Goal: Task Accomplishment & Management: Use online tool/utility

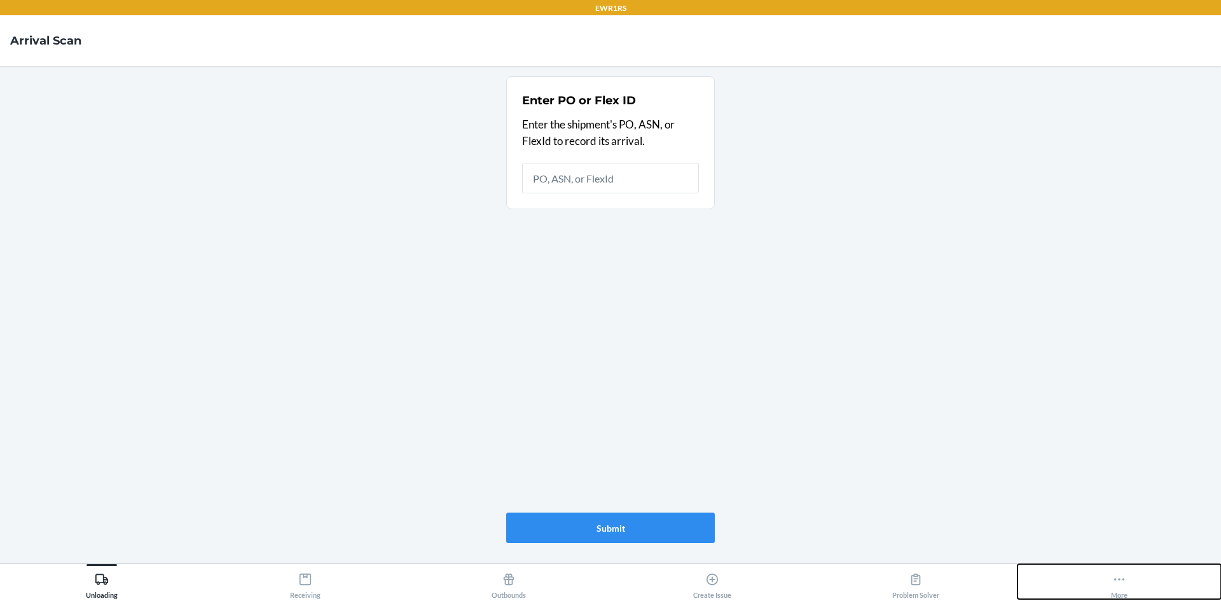
click at [1114, 578] on icon at bounding box center [1119, 579] width 14 height 14
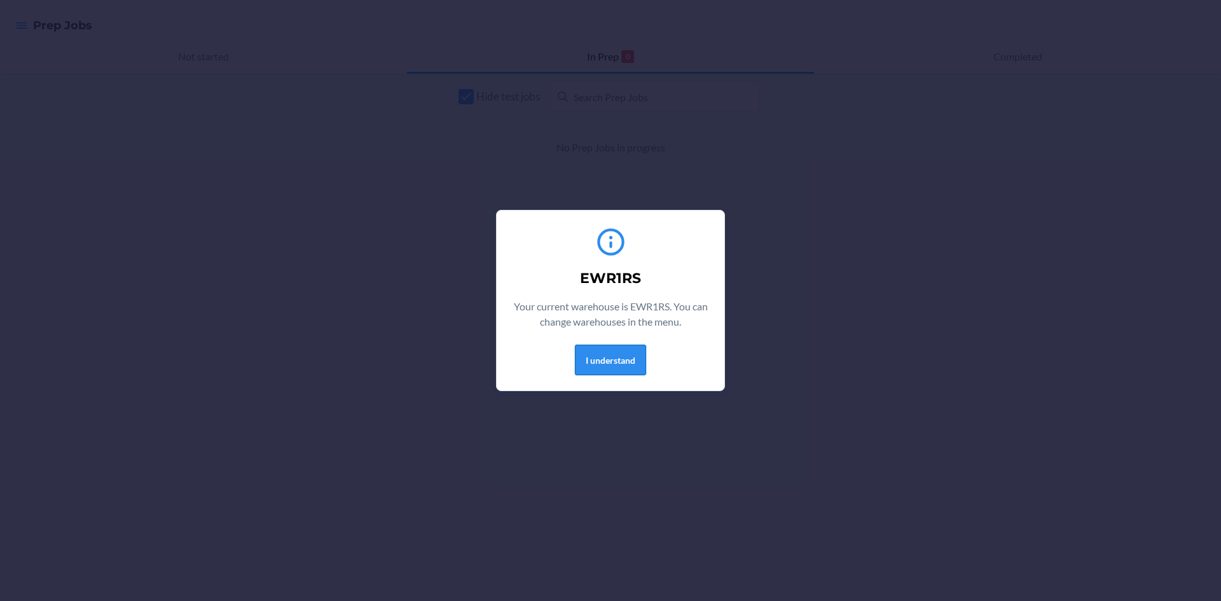
click at [600, 364] on button "I understand" at bounding box center [610, 360] width 71 height 31
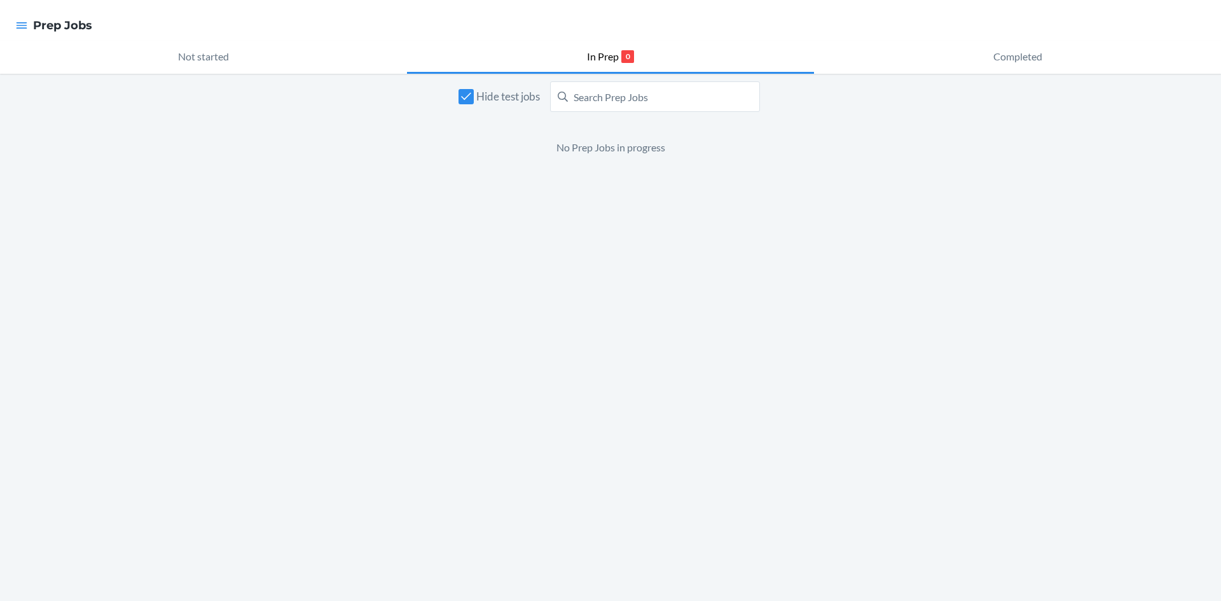
click at [32, 28] on div at bounding box center [21, 25] width 23 height 27
click at [25, 28] on icon "button" at bounding box center [22, 25] width 11 height 6
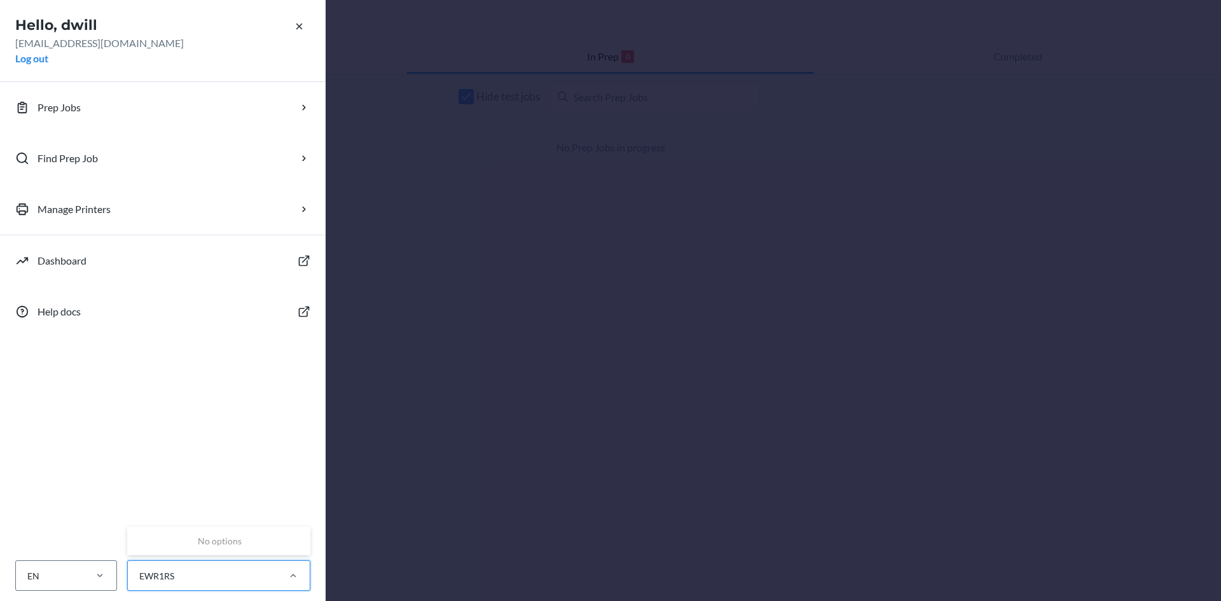
click at [230, 564] on div "EWR1RS" at bounding box center [218, 575] width 183 height 31
click at [139, 569] on input "0 results available. Use Up and Down to choose options, press Enter to select t…" at bounding box center [138, 575] width 1 height 13
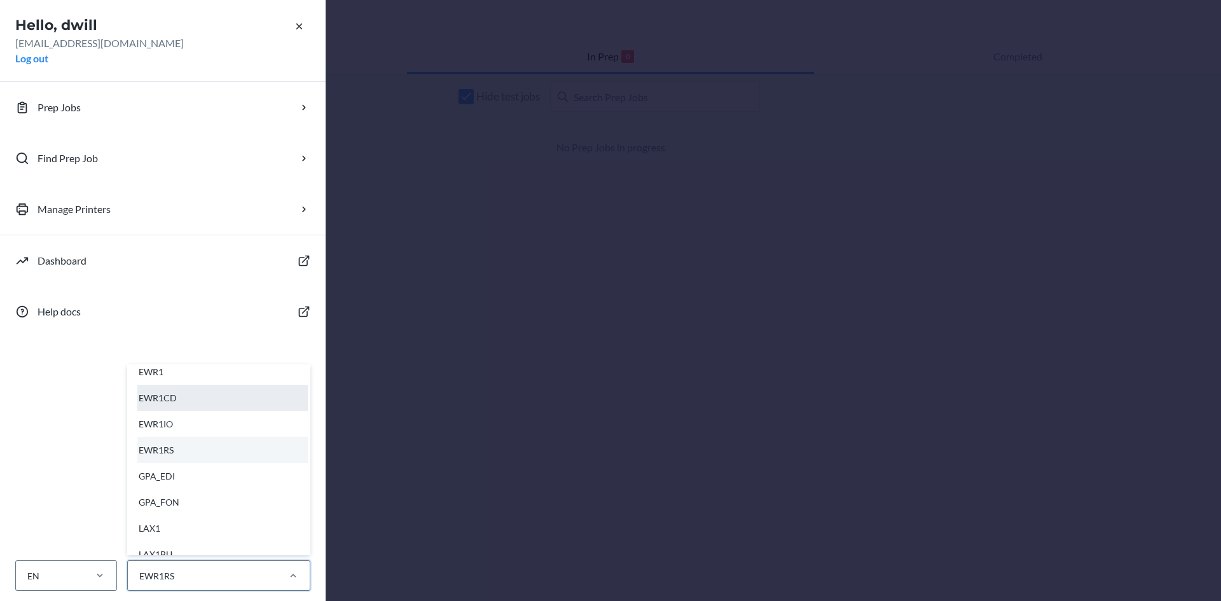
click at [207, 402] on div "EWR1CD" at bounding box center [222, 398] width 170 height 26
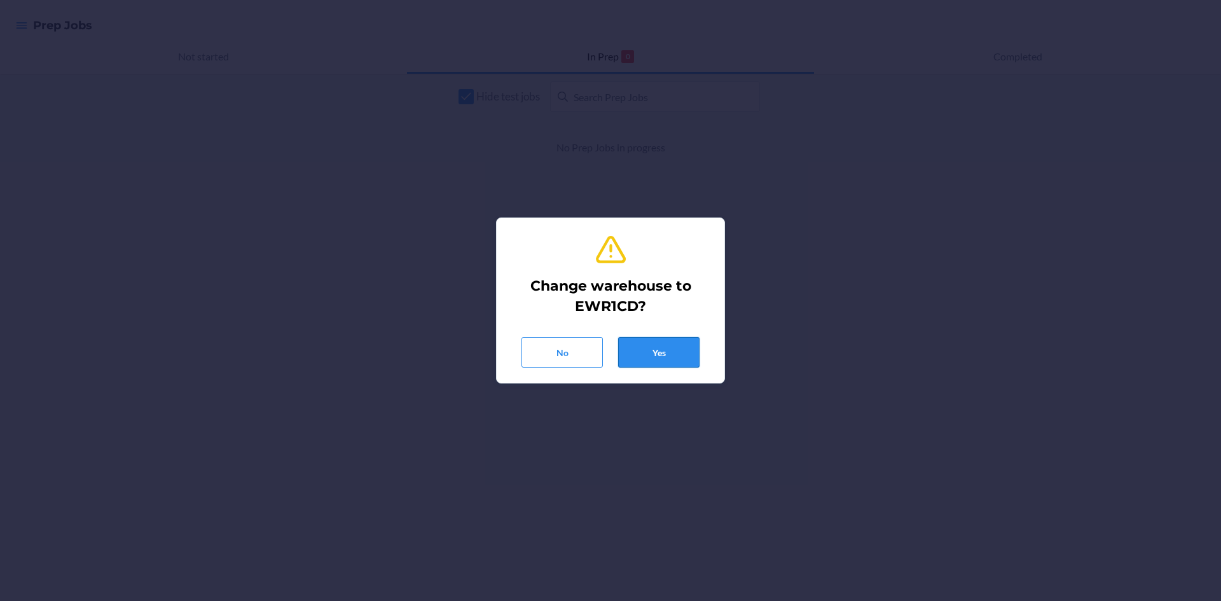
click at [665, 352] on button "Yes" at bounding box center [658, 352] width 81 height 31
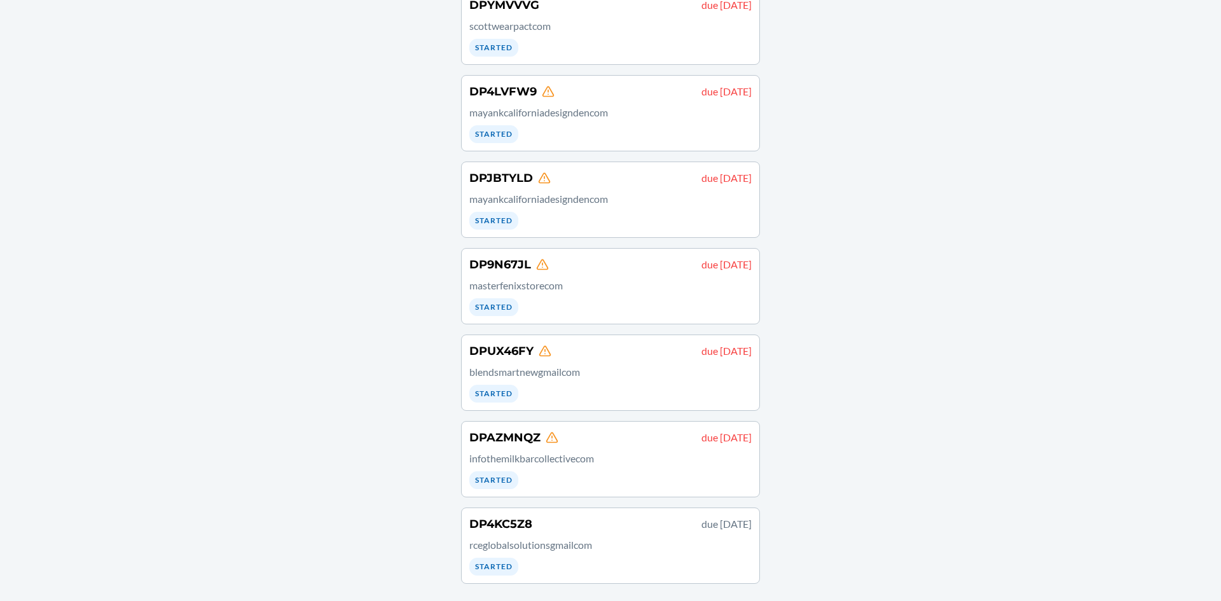
scroll to position [132, 0]
click at [639, 543] on p "rceglobalsolutionsgmailcom" at bounding box center [610, 544] width 282 height 15
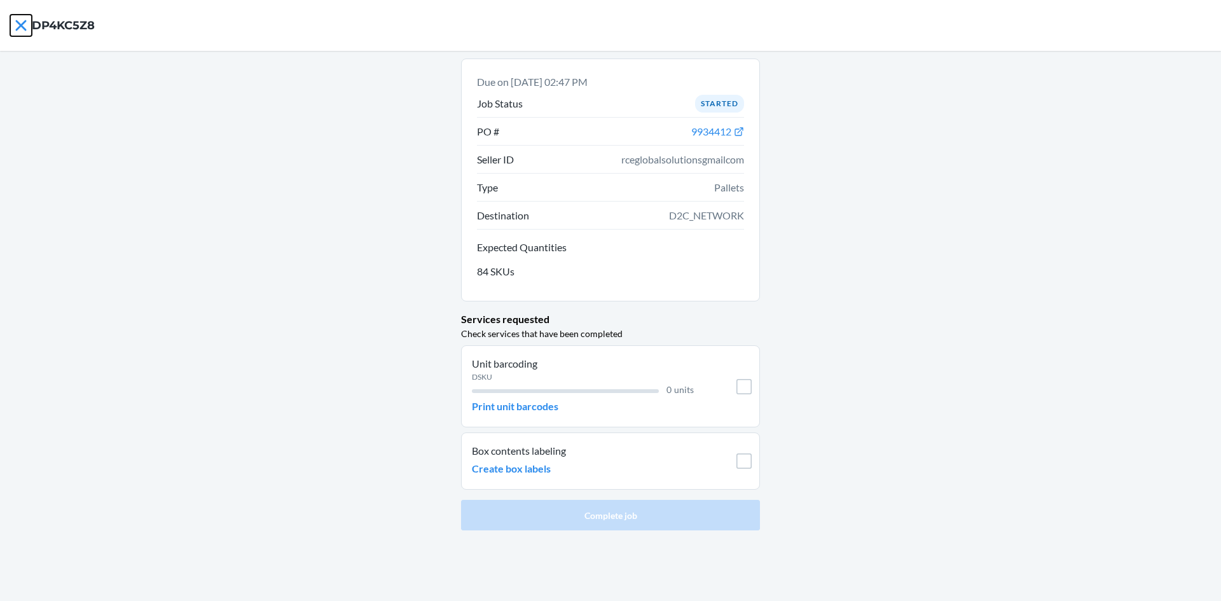
click at [20, 20] on icon at bounding box center [21, 26] width 22 height 22
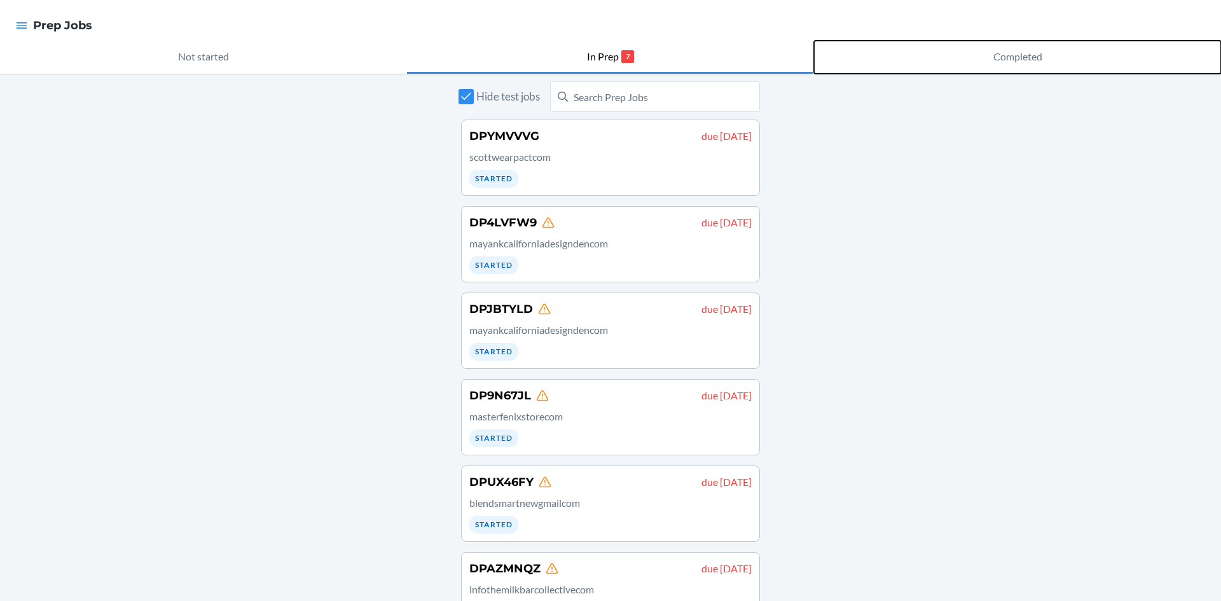
drag, startPoint x: 931, startPoint y: 71, endPoint x: 950, endPoint y: 66, distance: 19.9
click at [938, 68] on button "Completed" at bounding box center [1017, 57] width 407 height 33
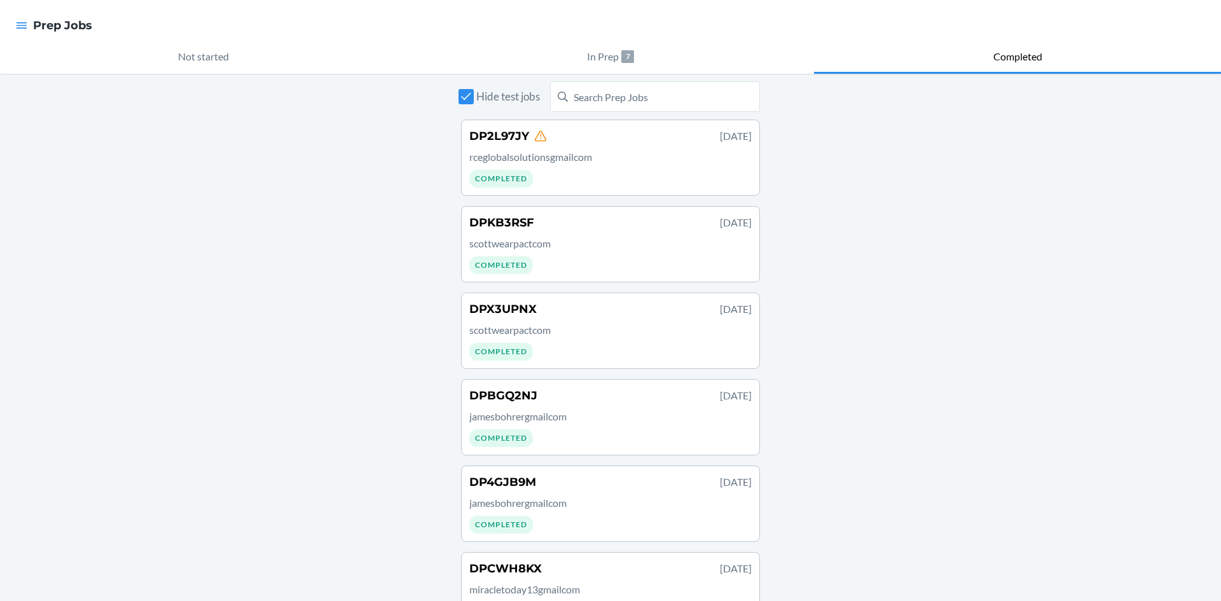
click at [581, 170] on div "DP2L97JY Sep 20, 2025 rceglobalsolutionsgmailcom Completed" at bounding box center [610, 158] width 282 height 60
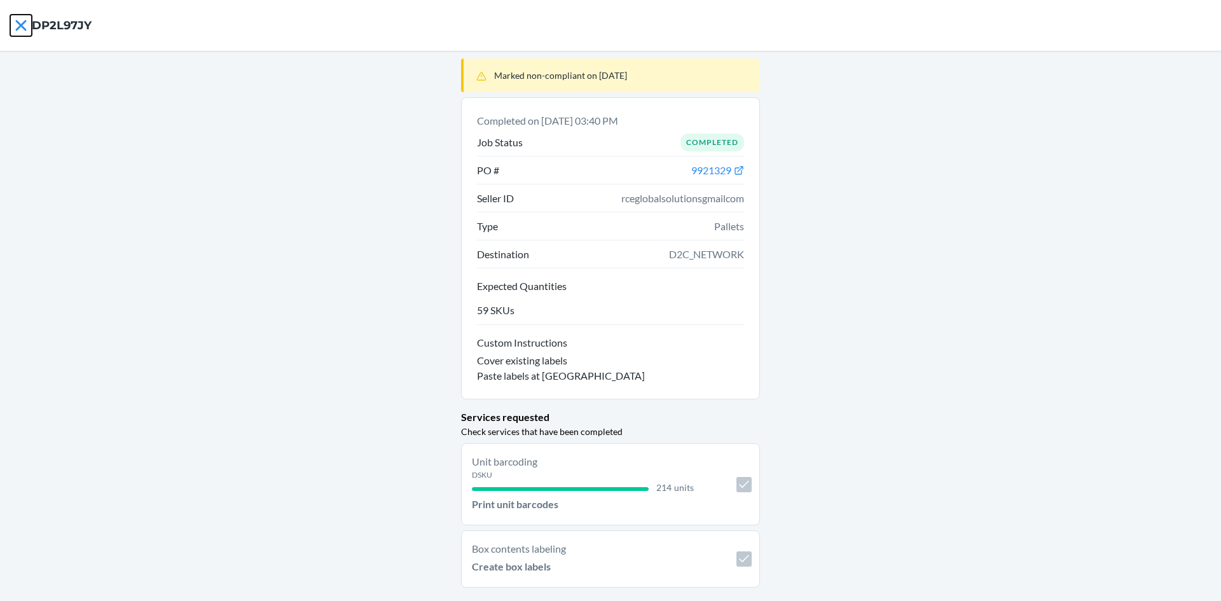
click at [19, 30] on icon at bounding box center [21, 26] width 22 height 22
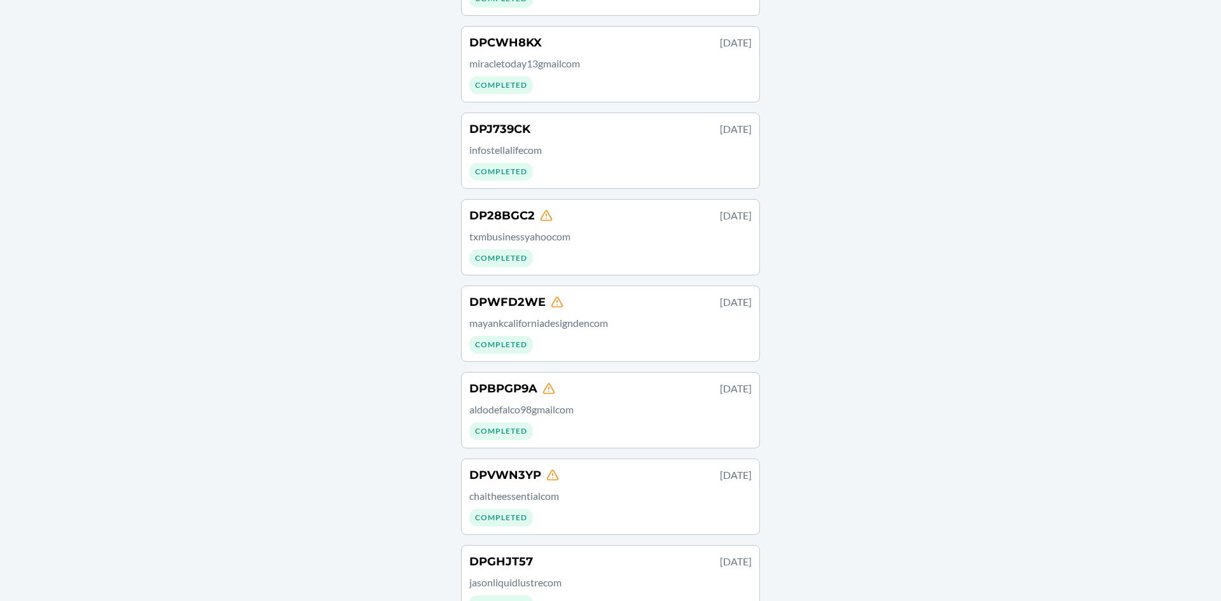
scroll to position [445, 0]
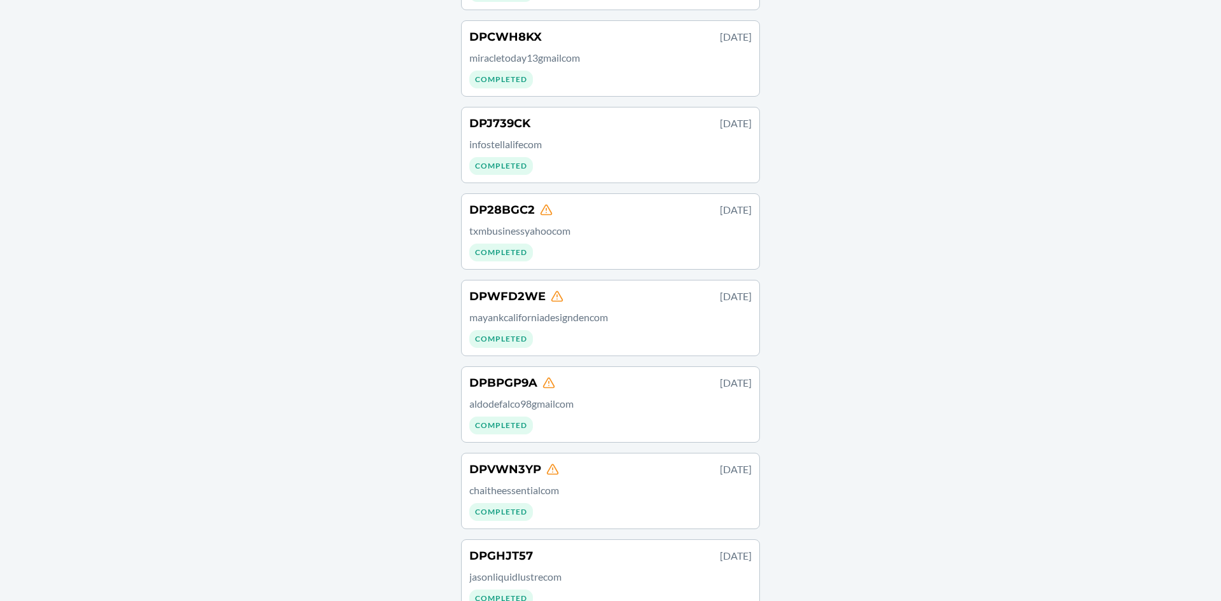
click at [578, 334] on div "DPWFD2WE Sep 15, 2025 mayankcaliforniadesigndencom Completed" at bounding box center [610, 318] width 282 height 60
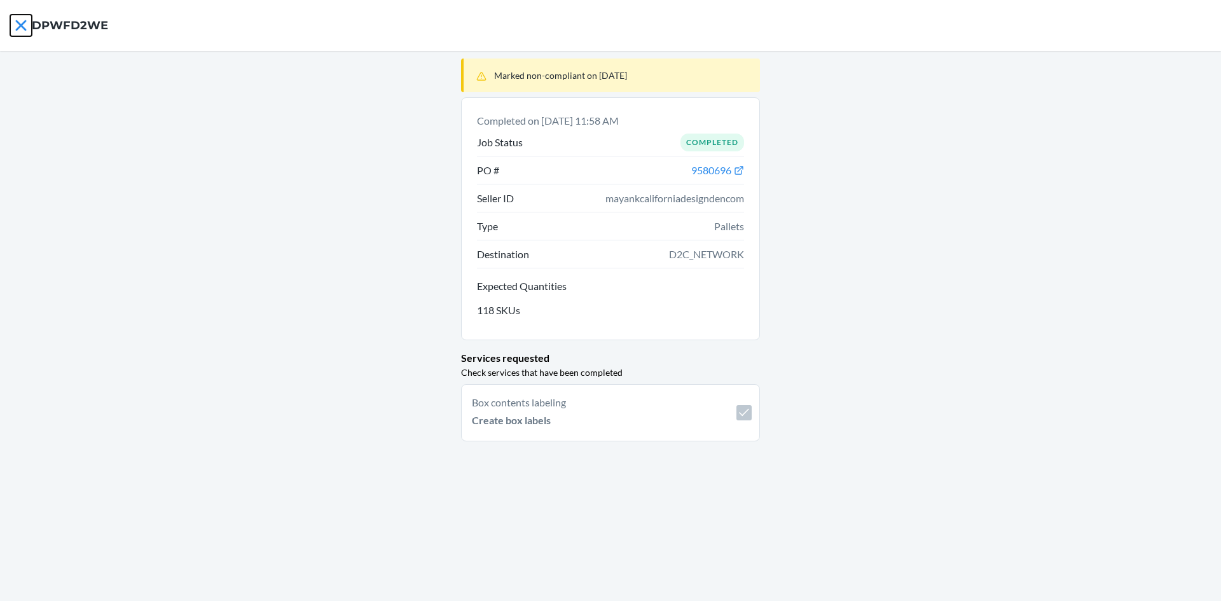
click at [13, 25] on icon at bounding box center [21, 26] width 22 height 22
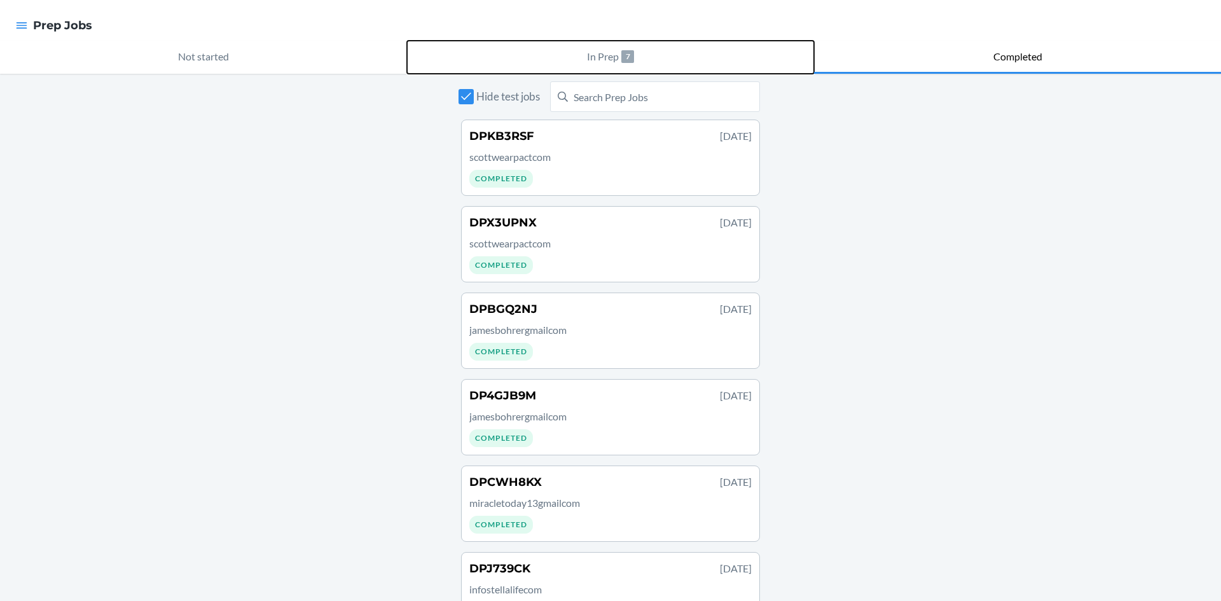
click at [627, 59] on p "7" at bounding box center [627, 56] width 13 height 13
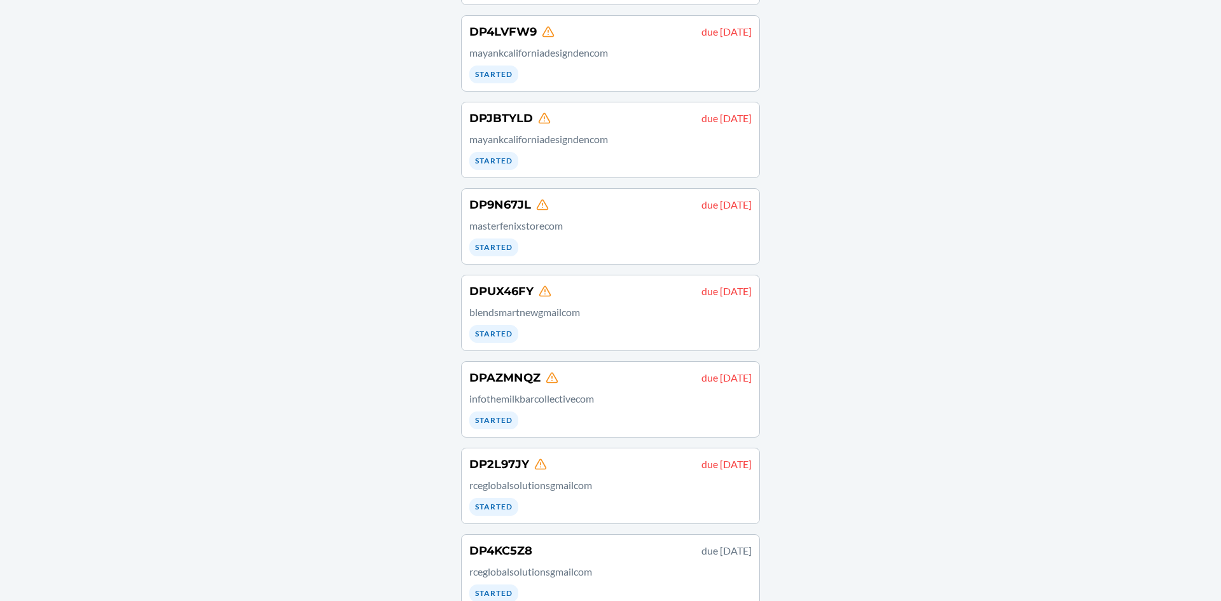
scroll to position [218, 0]
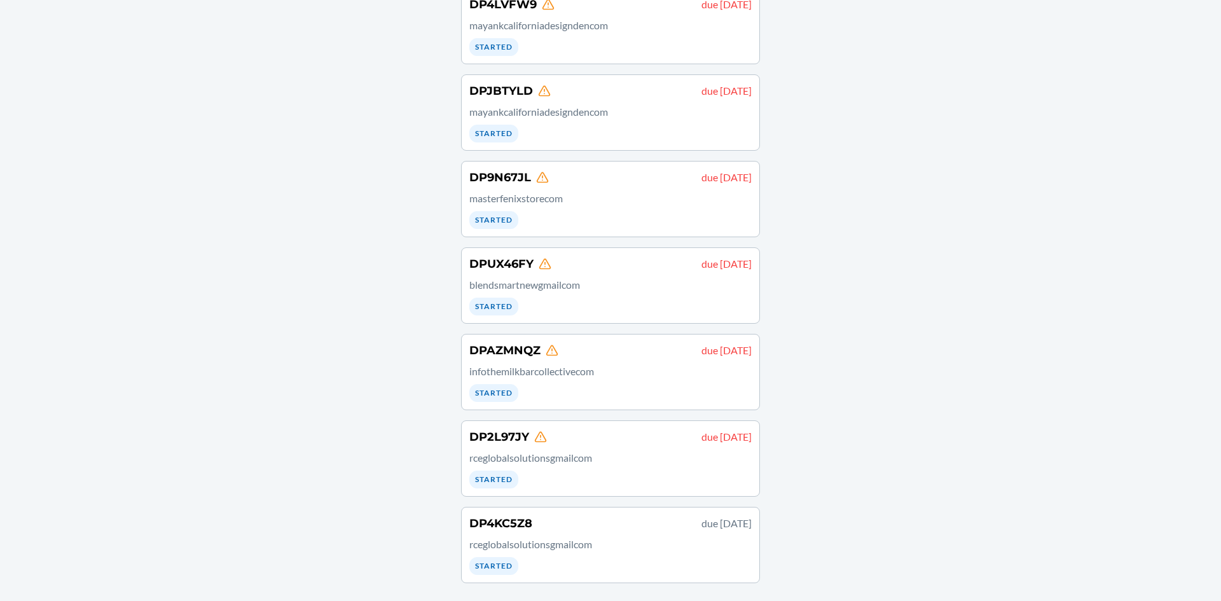
click at [639, 401] on div "DPAZMNQZ due September 21 infothemilkbarcollectivecom Started" at bounding box center [610, 372] width 282 height 60
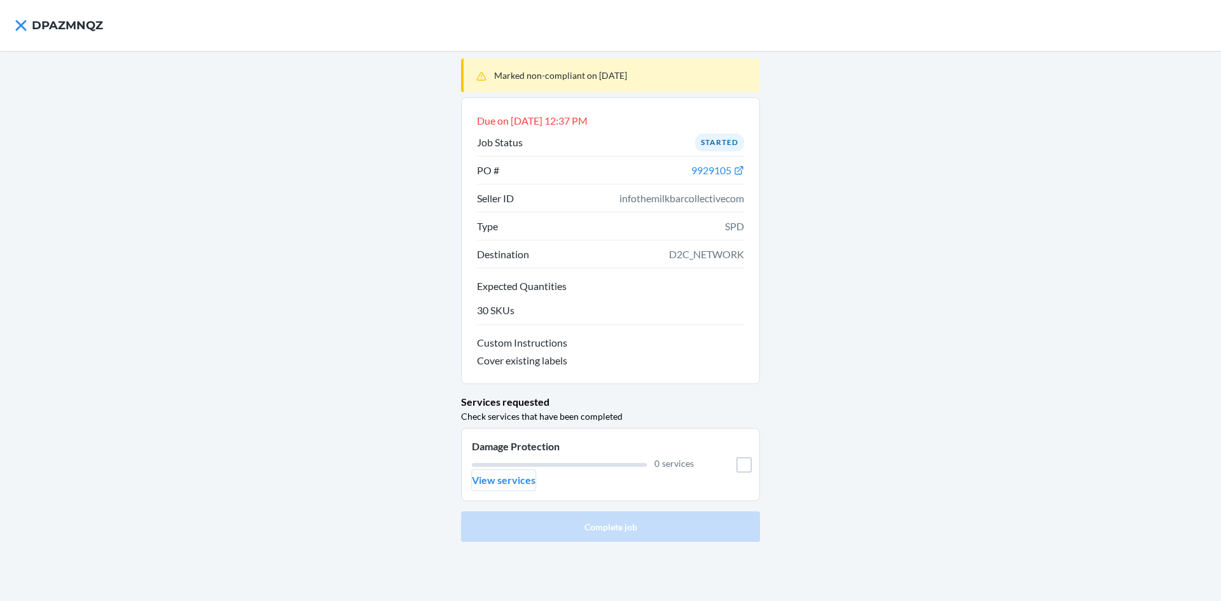
click at [494, 487] on p "View services" at bounding box center [504, 480] width 64 height 15
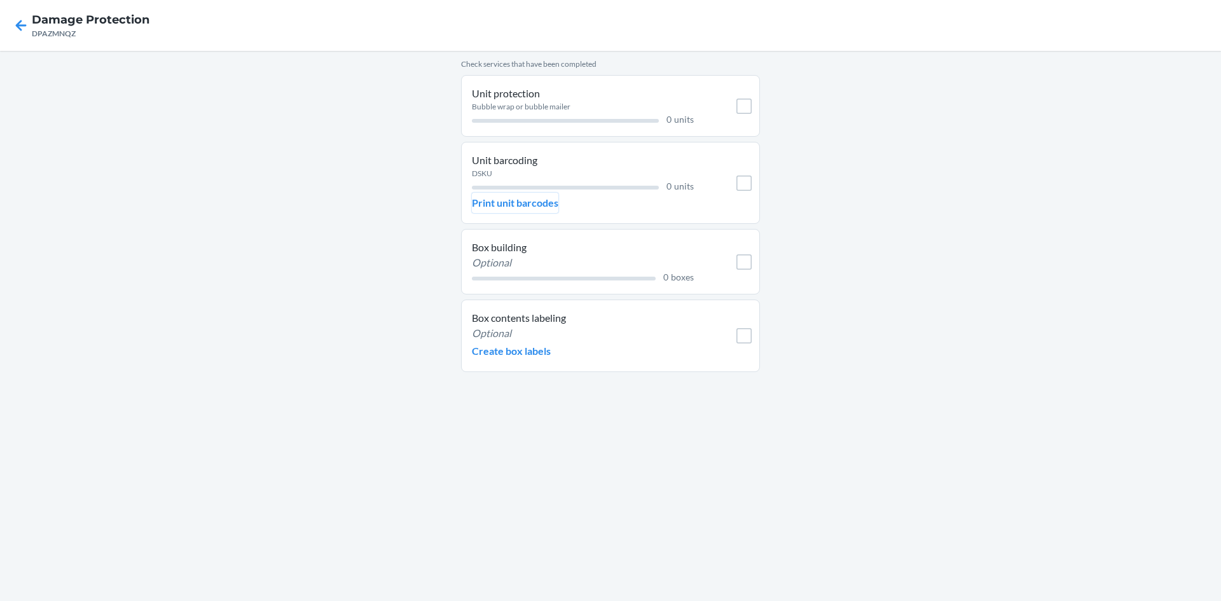
click at [537, 209] on p "Print unit barcodes" at bounding box center [515, 202] width 87 height 15
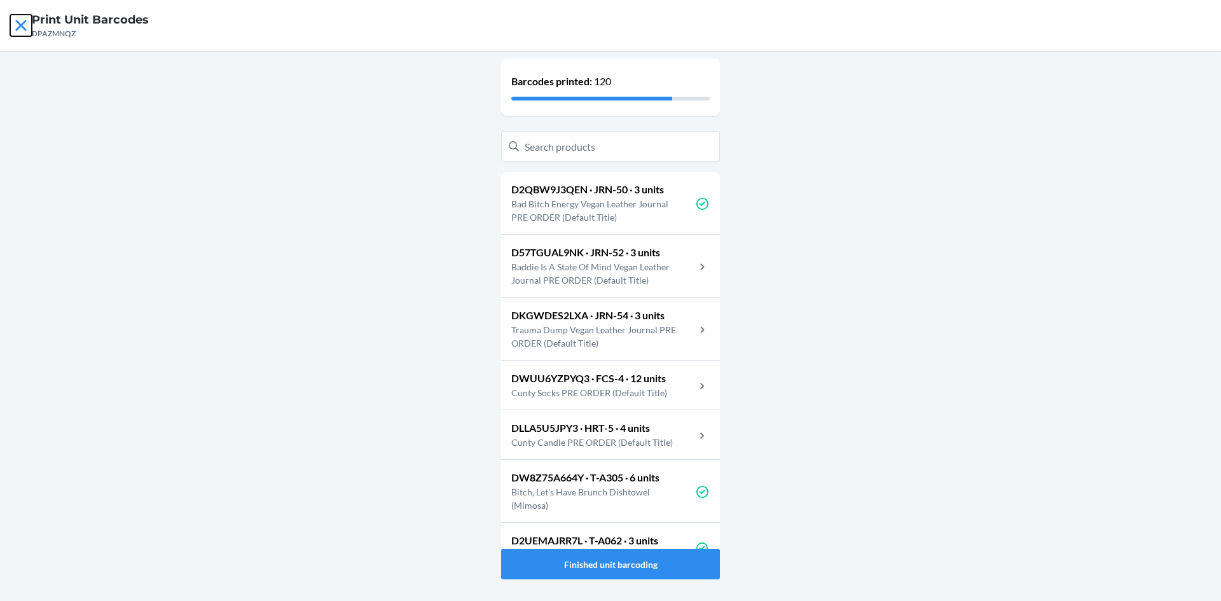
click at [24, 26] on icon at bounding box center [21, 26] width 22 height 22
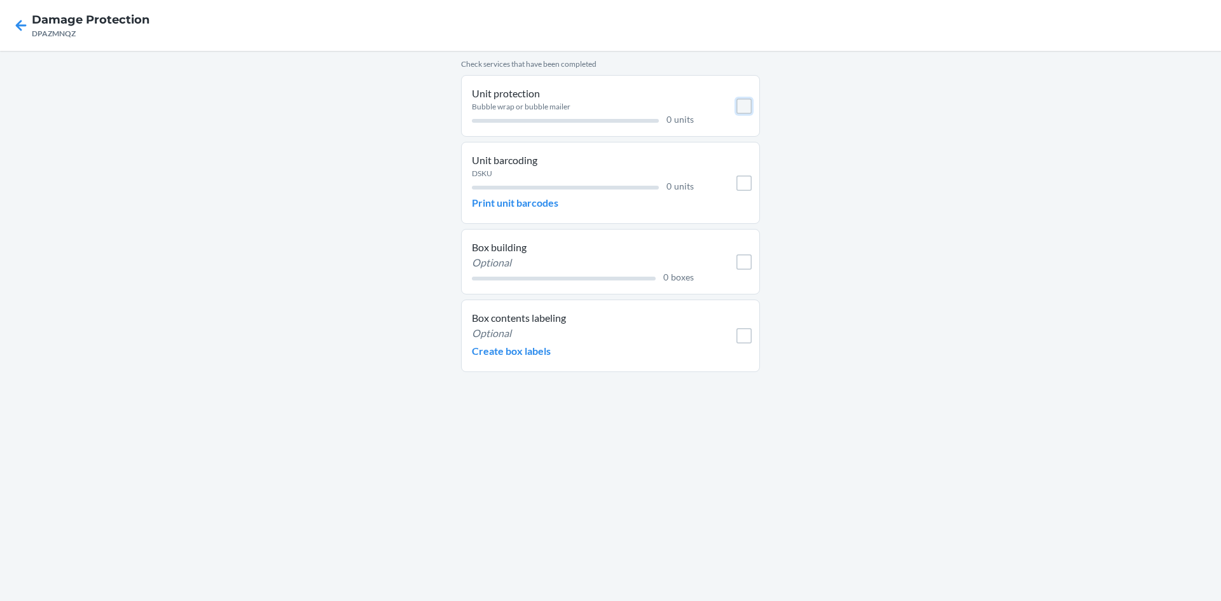
click at [745, 108] on input "checkbox" at bounding box center [744, 106] width 15 height 15
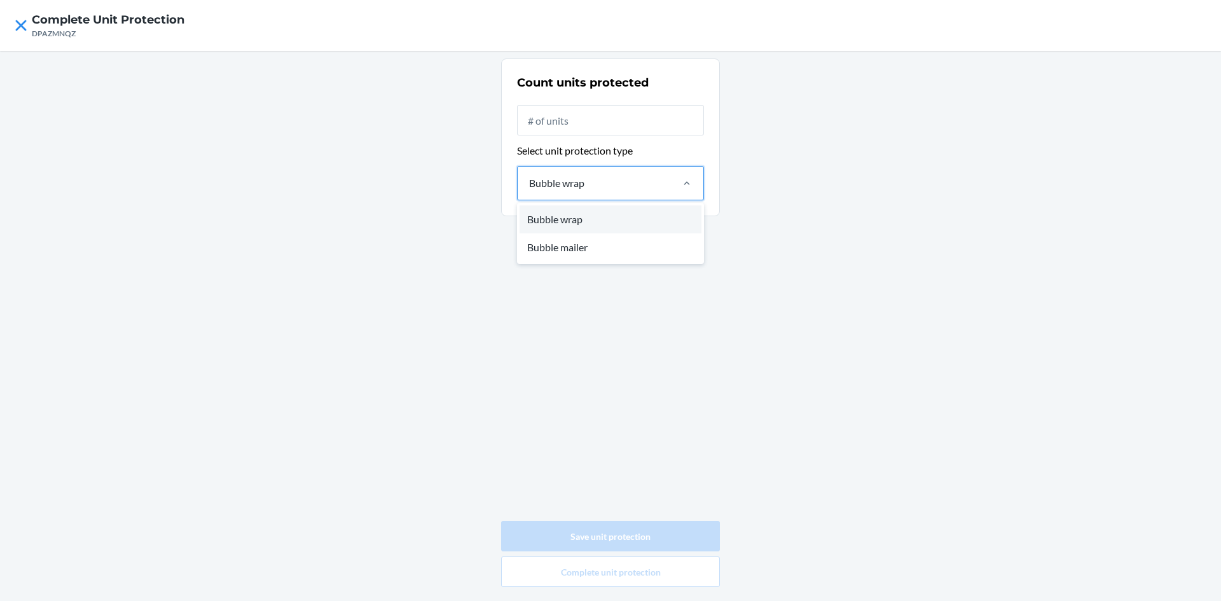
click at [658, 174] on div "Bubble wrap" at bounding box center [594, 183] width 153 height 33
click at [529, 176] on input "option Bubble wrap focused, 1 of 2. 2 results available. Use Up and Down to cho…" at bounding box center [528, 183] width 1 height 15
click at [22, 28] on icon at bounding box center [21, 26] width 22 height 22
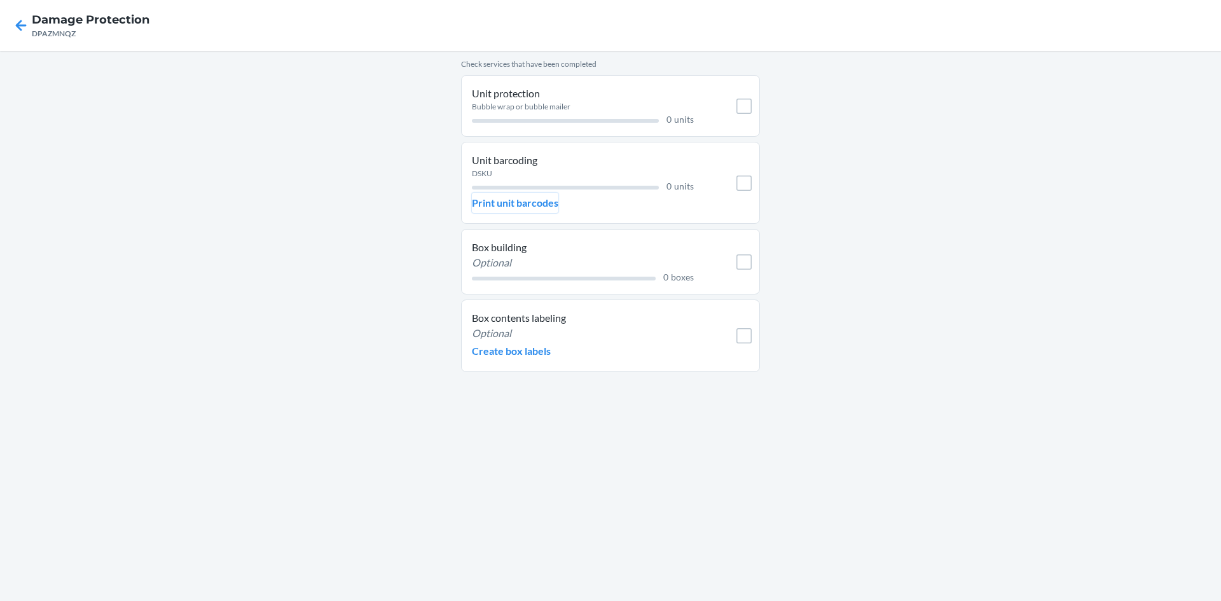
click at [503, 207] on p "Print unit barcodes" at bounding box center [515, 202] width 87 height 15
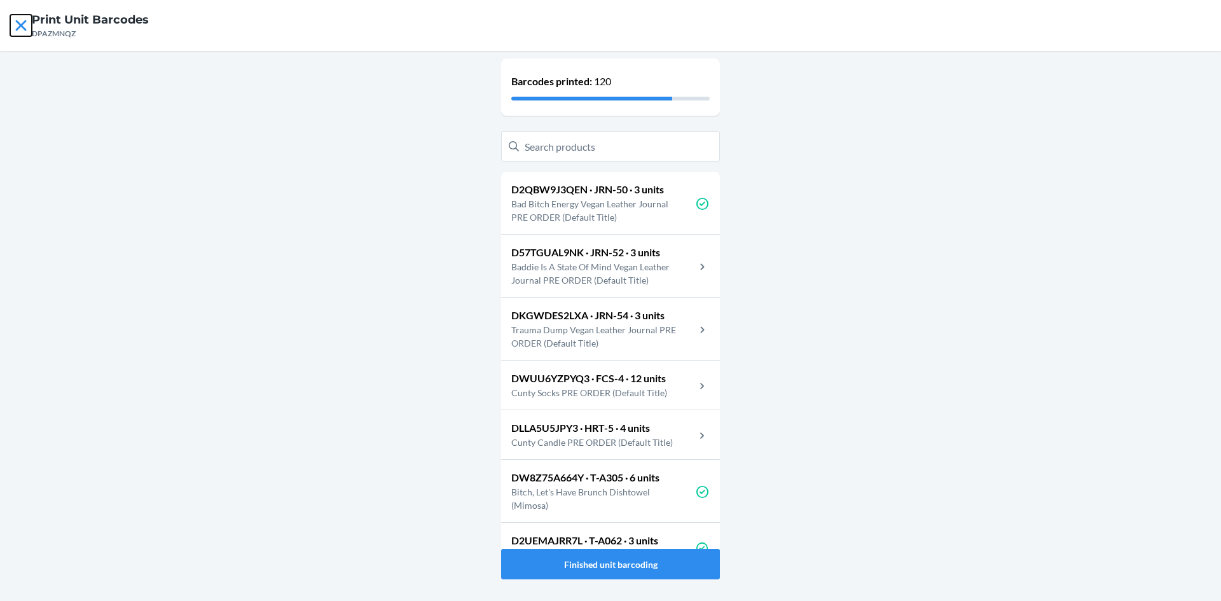
click at [16, 23] on icon at bounding box center [21, 26] width 22 height 22
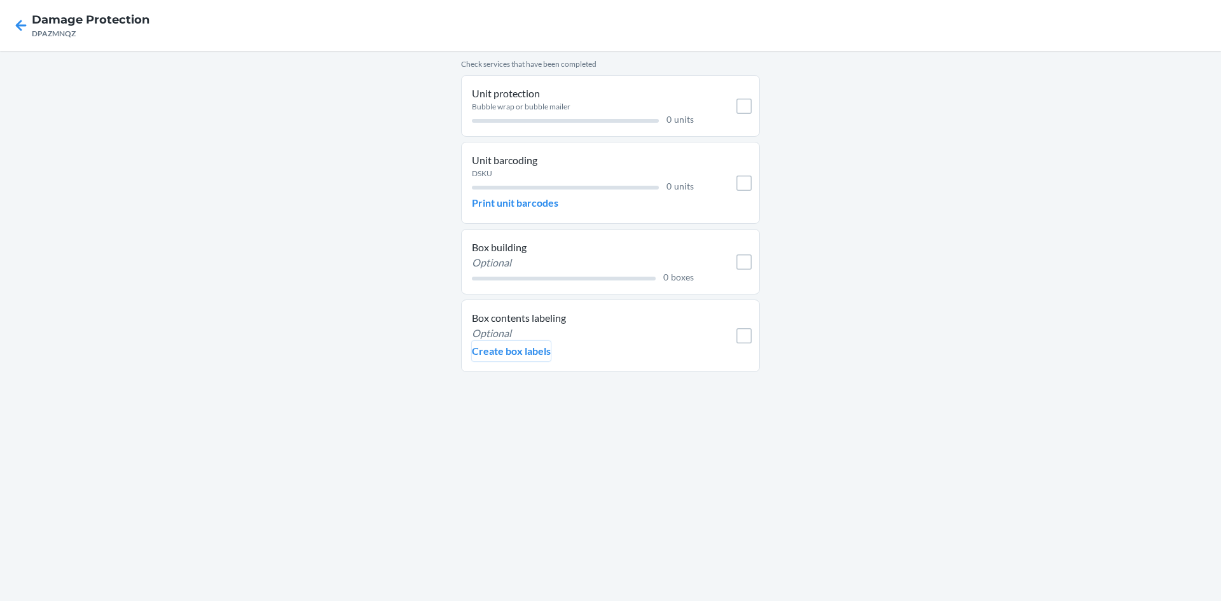
click at [542, 354] on p "Create box labels" at bounding box center [511, 350] width 79 height 15
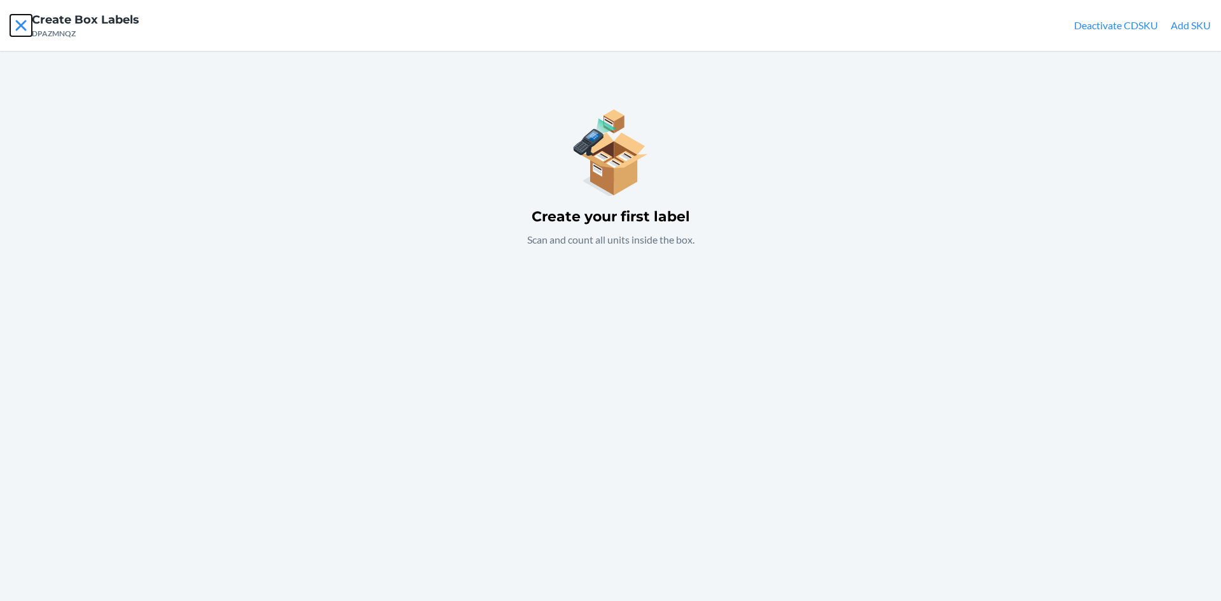
click at [20, 35] on icon at bounding box center [21, 26] width 22 height 22
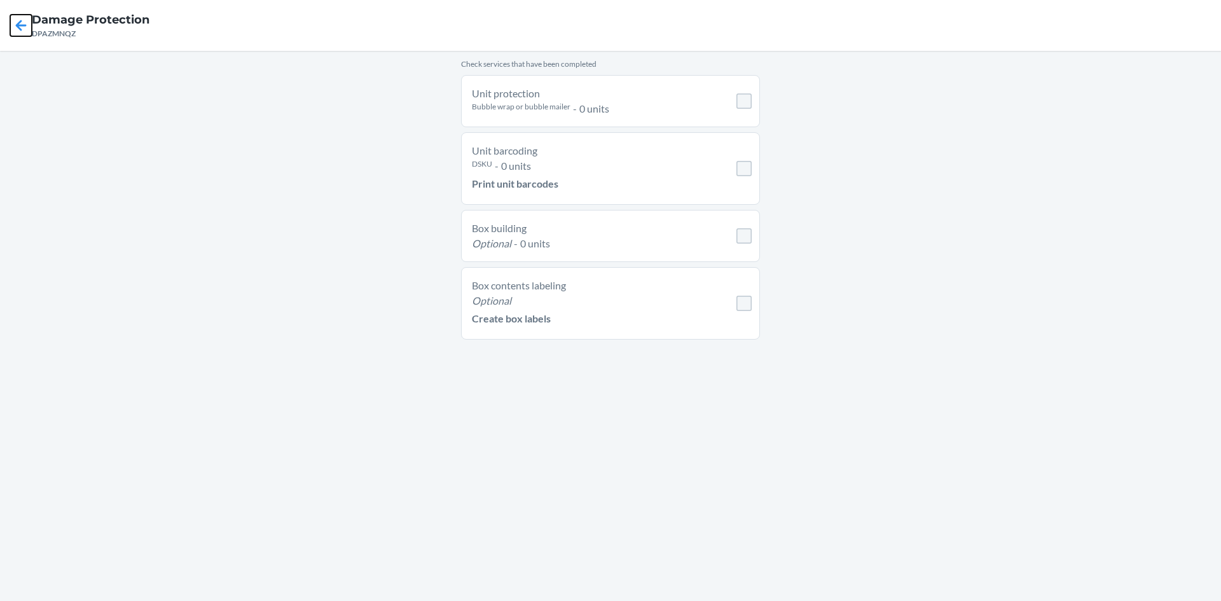
click at [20, 35] on icon at bounding box center [21, 26] width 22 height 22
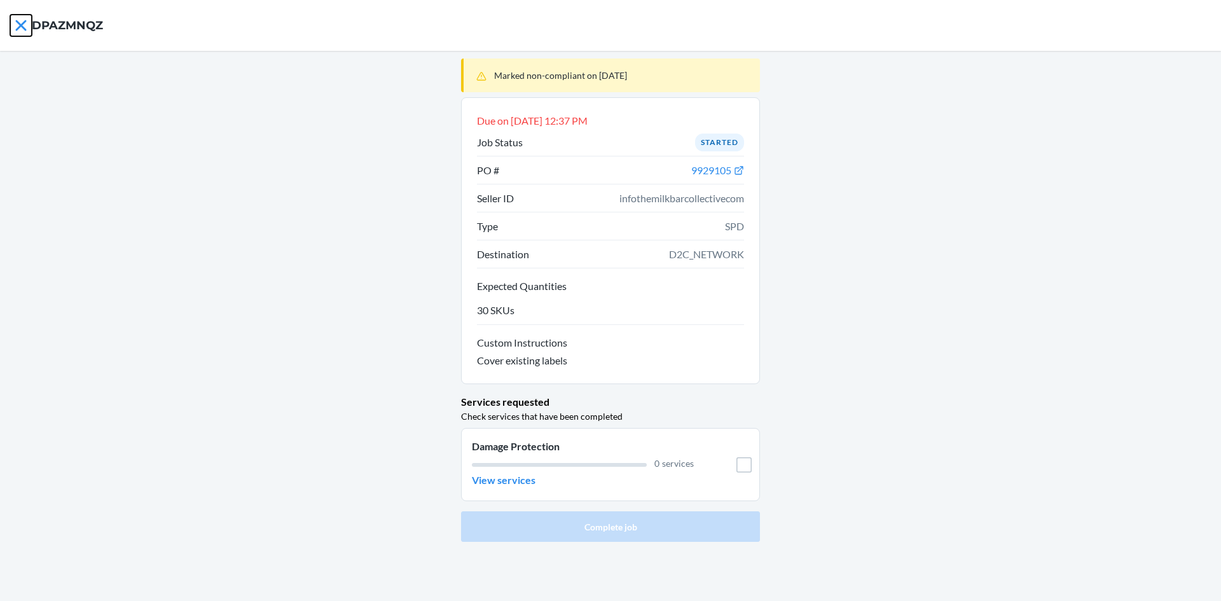
click at [18, 20] on icon at bounding box center [21, 26] width 22 height 22
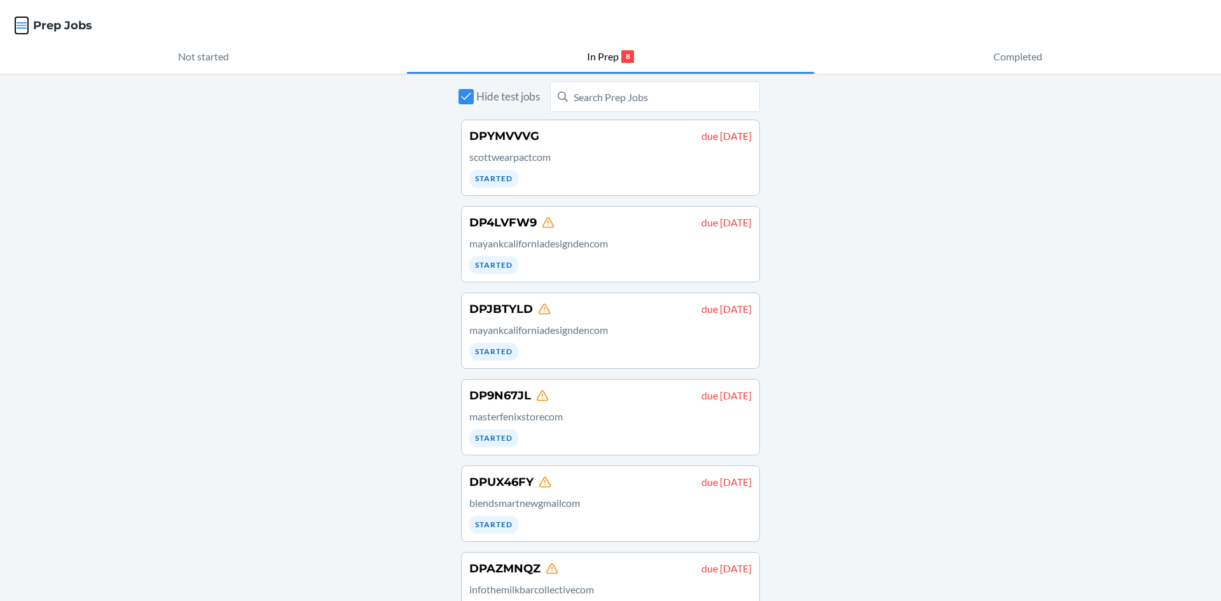
click at [18, 20] on icon "button" at bounding box center [21, 25] width 13 height 13
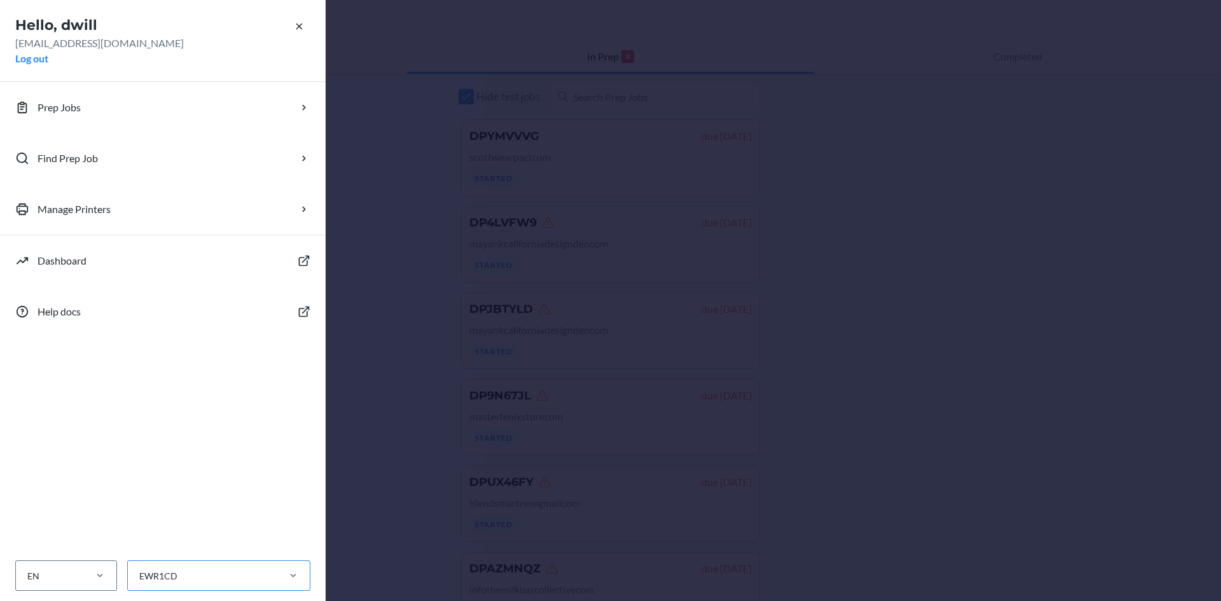
click at [209, 575] on div "EWR1CD" at bounding box center [202, 575] width 149 height 21
click at [139, 575] on input "EWR1CD" at bounding box center [138, 575] width 1 height 13
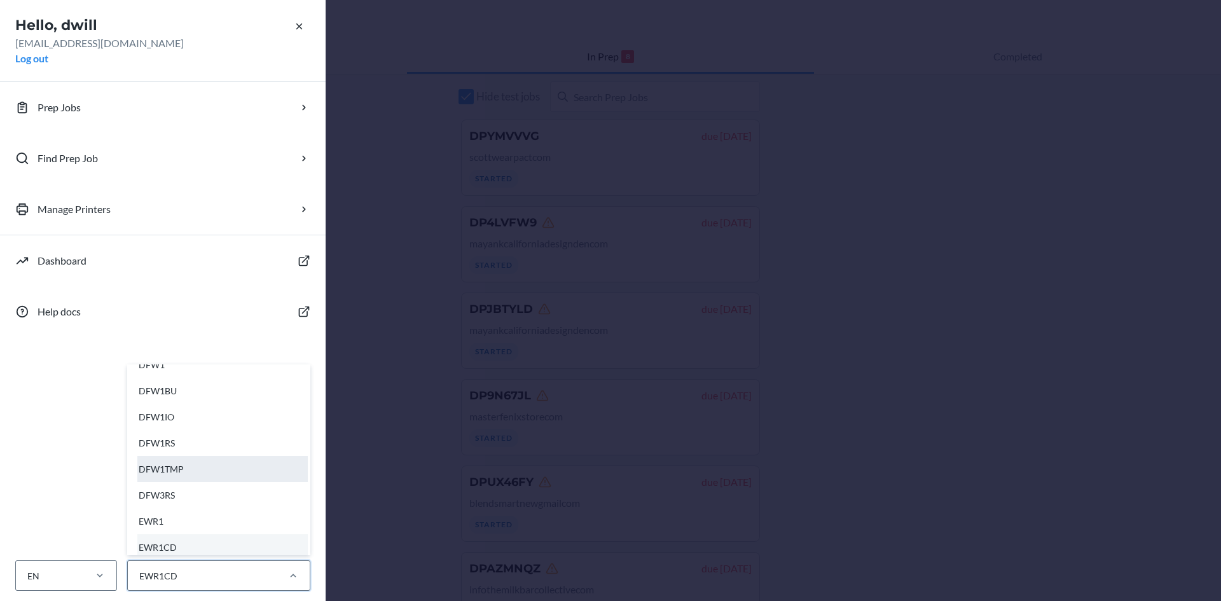
scroll to position [64, 0]
click at [43, 64] on button "Log out" at bounding box center [31, 58] width 33 height 15
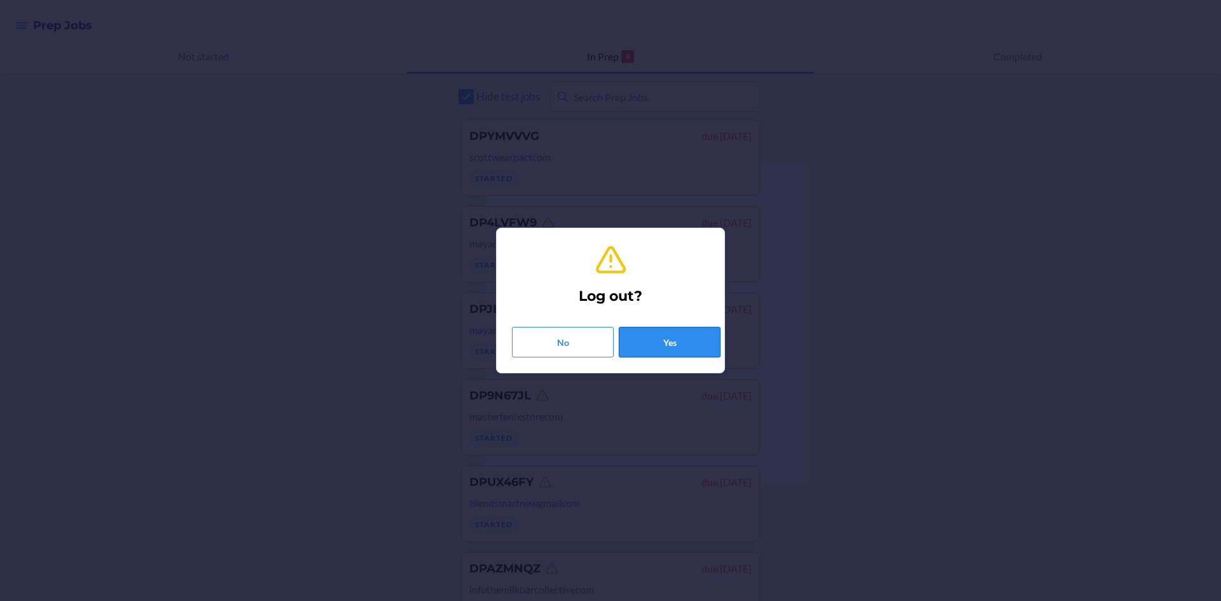
click at [664, 340] on button "Yes" at bounding box center [670, 342] width 102 height 31
